Goal: Task Accomplishment & Management: Manage account settings

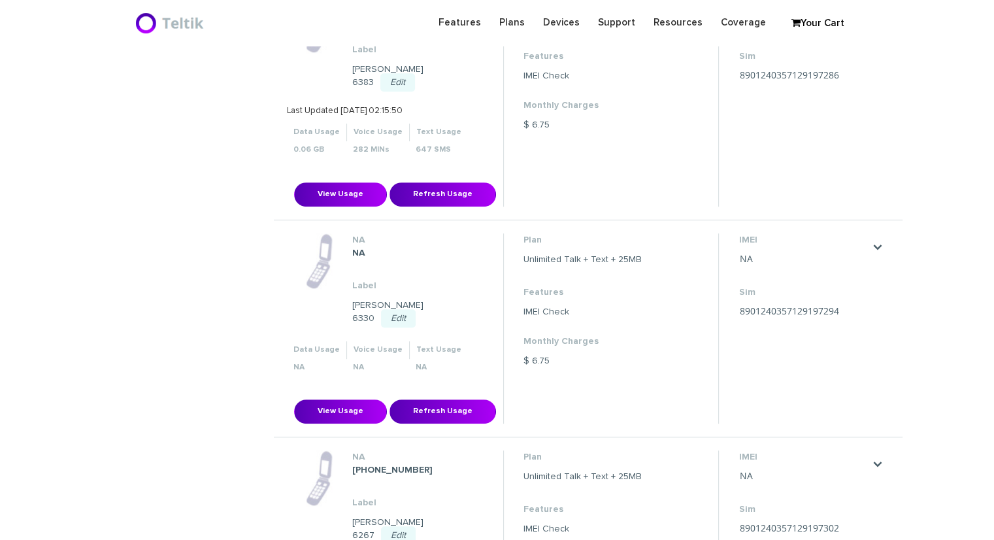
scroll to position [784, 0]
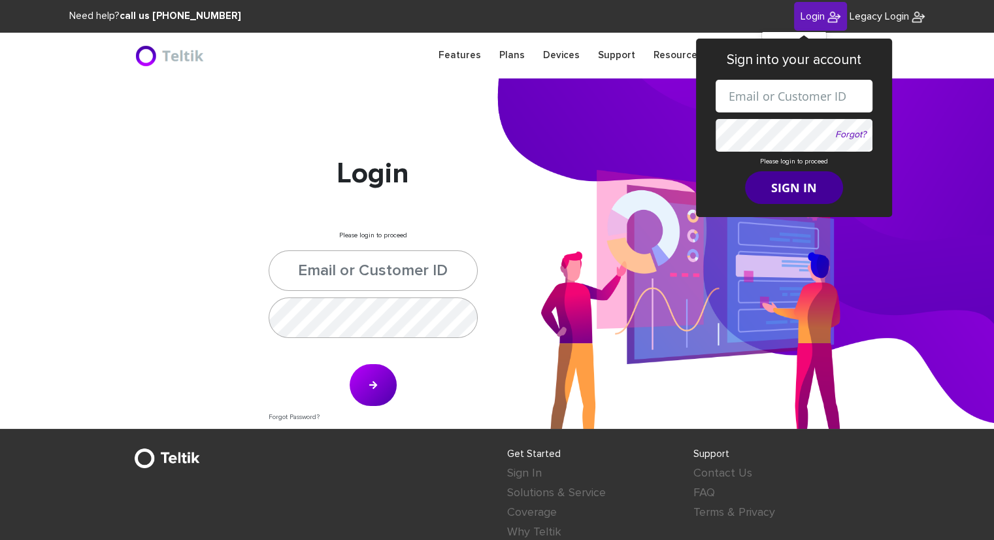
type input "[PERSON_NAME][EMAIL_ADDRESS][DOMAIN_NAME]"
type input "esamuel@safetelecom.net"
click at [800, 189] on button "SIGN IN" at bounding box center [794, 187] width 98 height 33
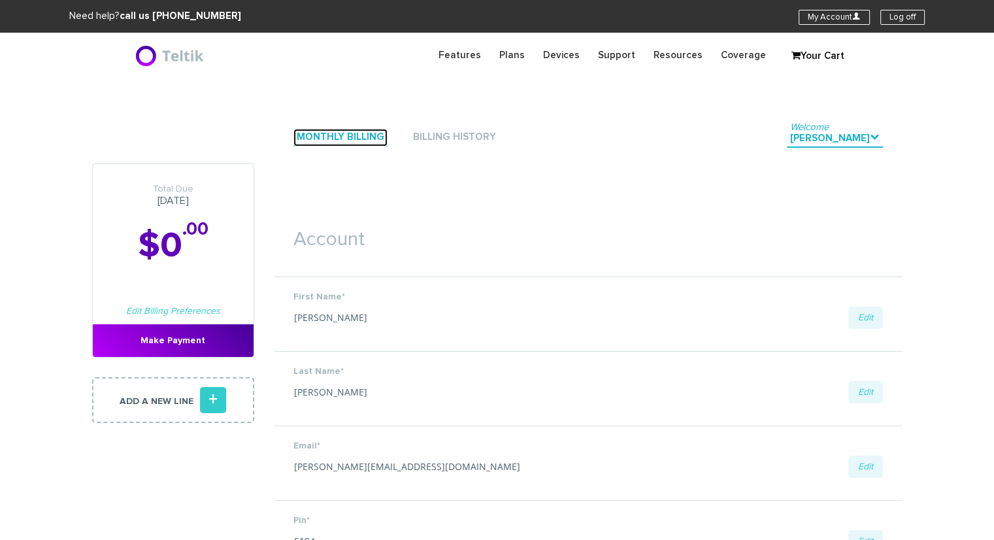
click at [365, 142] on link "Monthly Billing" at bounding box center [340, 138] width 94 height 18
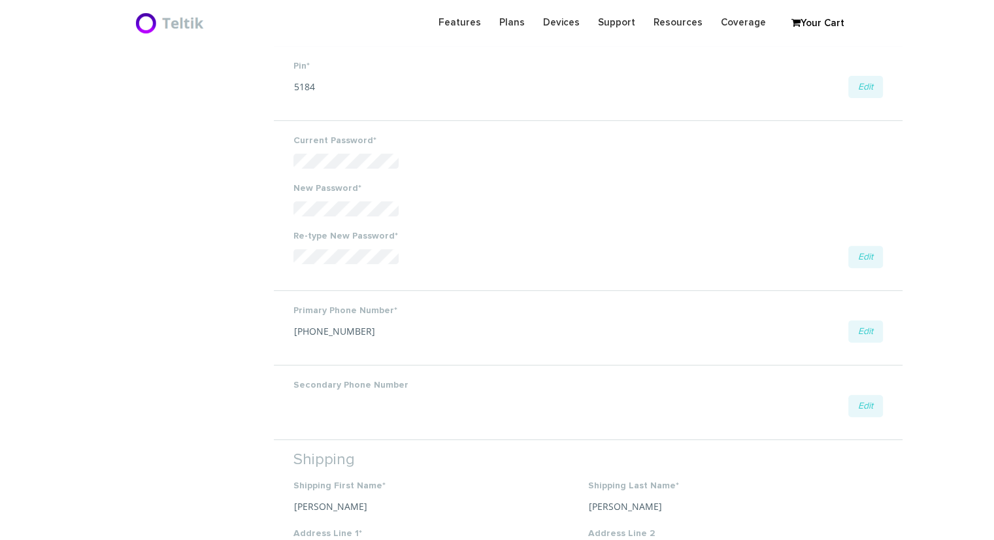
scroll to position [196, 0]
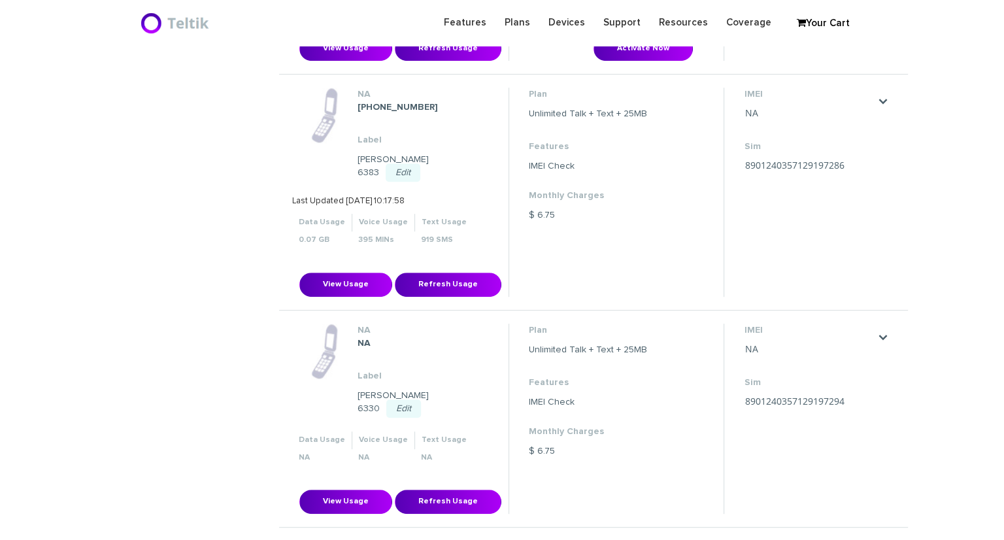
scroll to position [784, 0]
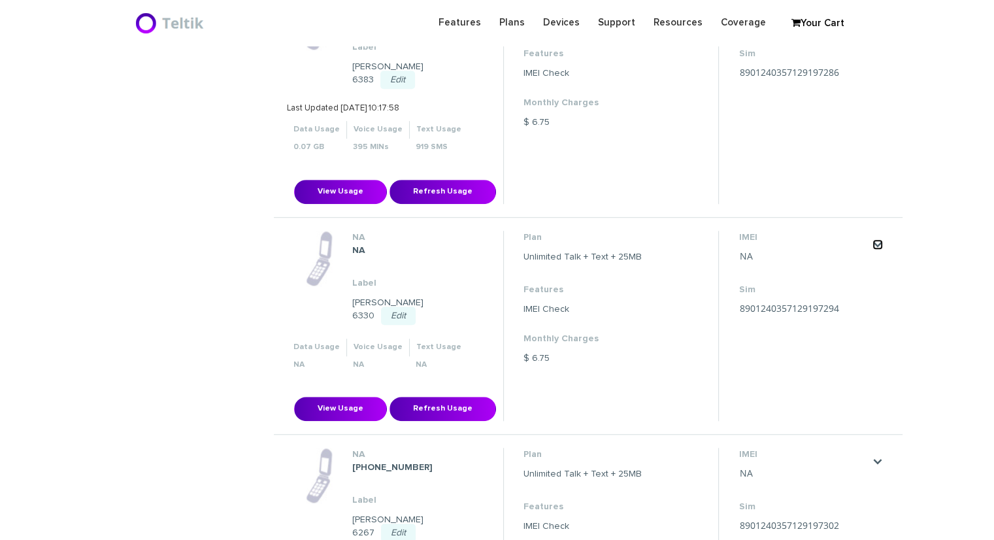
click at [874, 239] on link "." at bounding box center [877, 244] width 10 height 10
click at [860, 266] on link "Edit Port" at bounding box center [849, 270] width 31 height 8
type input "[PERSON_NAME]"
type input "6819 Winding Rose Trail"
type input "[GEOGRAPHIC_DATA]"
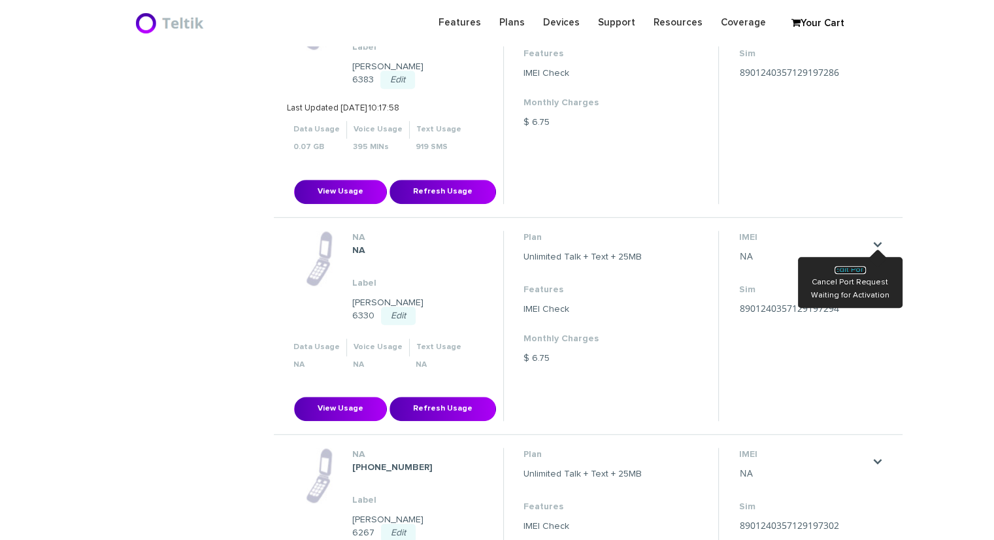
select select "[GEOGRAPHIC_DATA]"
type input "75252"
type input "8901240357129197294"
type input "9723109765"
type input "[PERSON_NAME]"
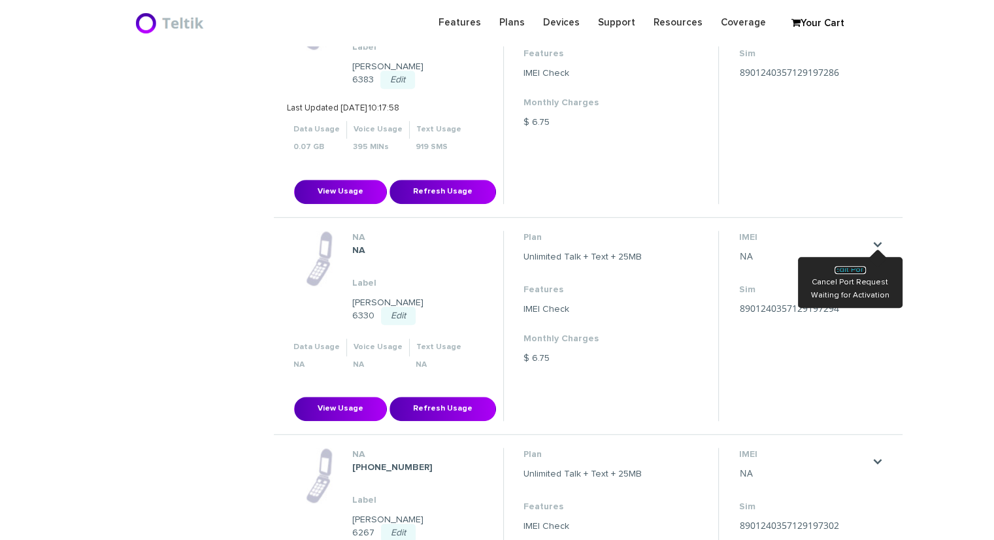
type input "961483"
type input "26181"
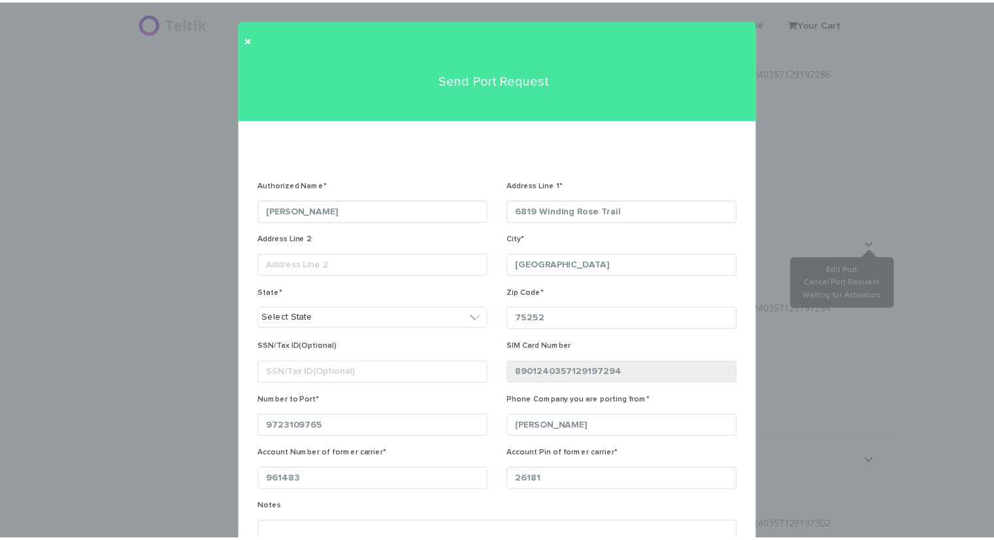
scroll to position [169, 0]
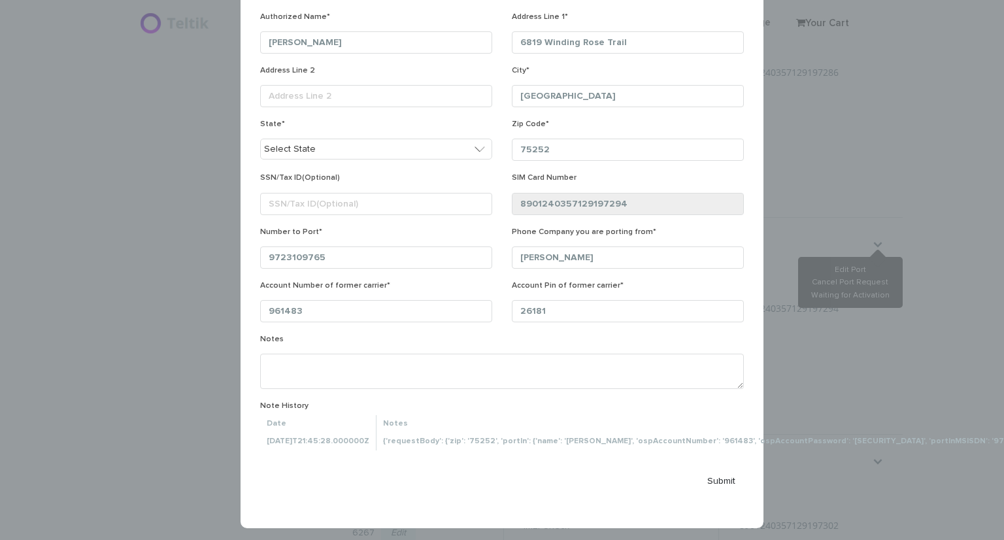
click at [869, 150] on div "× Send Port Request Authorized Name* Avraham Jaspan Address Line 1* 6819 Windin…" at bounding box center [502, 270] width 1004 height 540
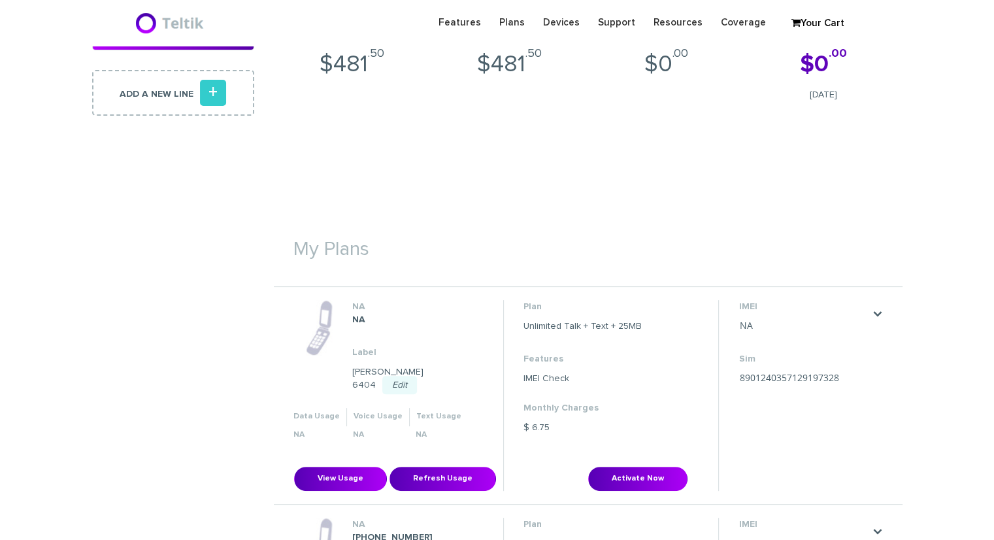
scroll to position [0, 0]
